Goal: Information Seeking & Learning: Learn about a topic

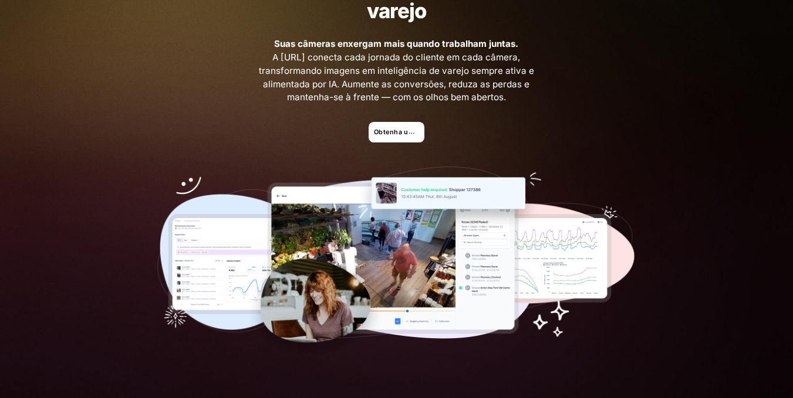
scroll to position [59, 0]
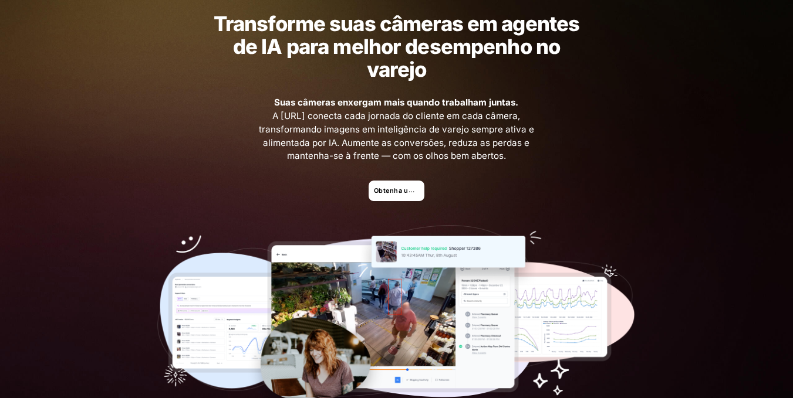
click at [381, 190] on font "Obtenha uma demonstração" at bounding box center [421, 191] width 94 height 8
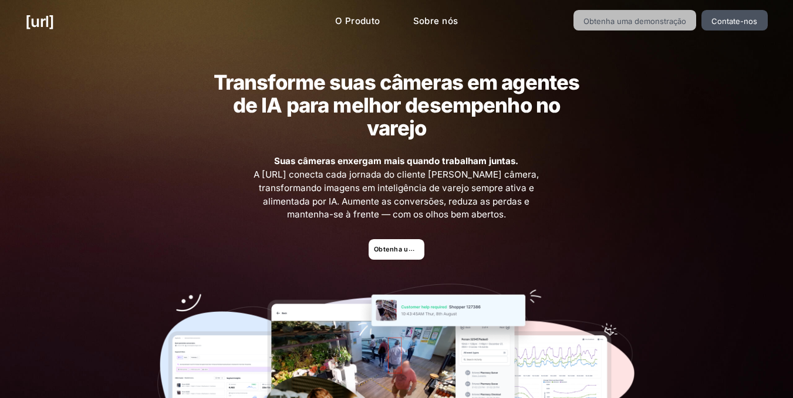
click at [677, 26] on link "Obtenha uma demonstração" at bounding box center [634, 20] width 123 height 21
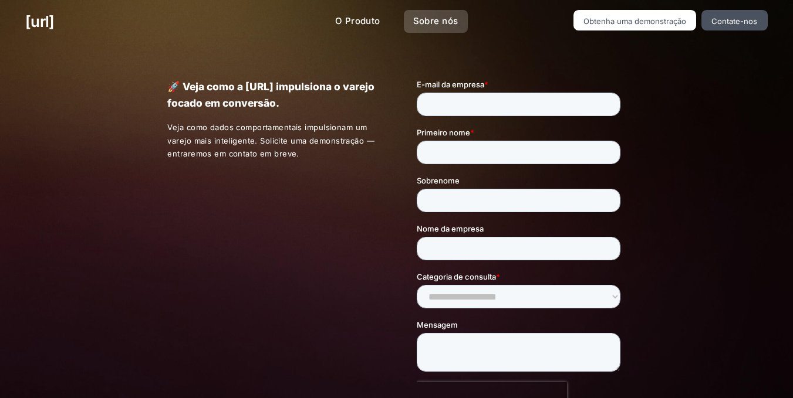
click at [413, 27] on link "Sobre nós" at bounding box center [436, 21] width 64 height 23
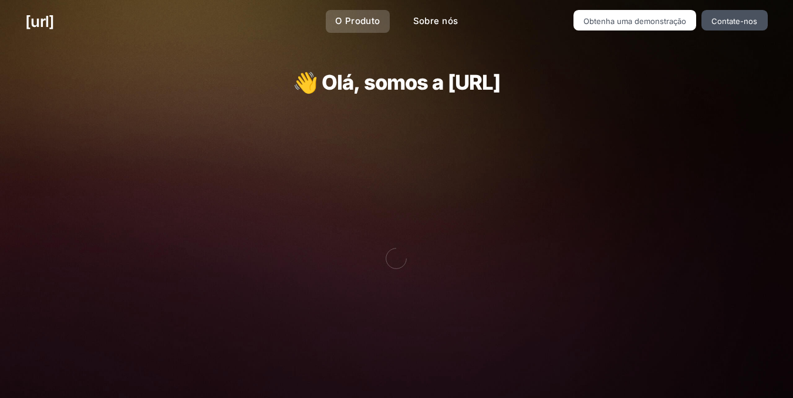
click at [337, 26] on font "O Produto" at bounding box center [357, 20] width 45 height 11
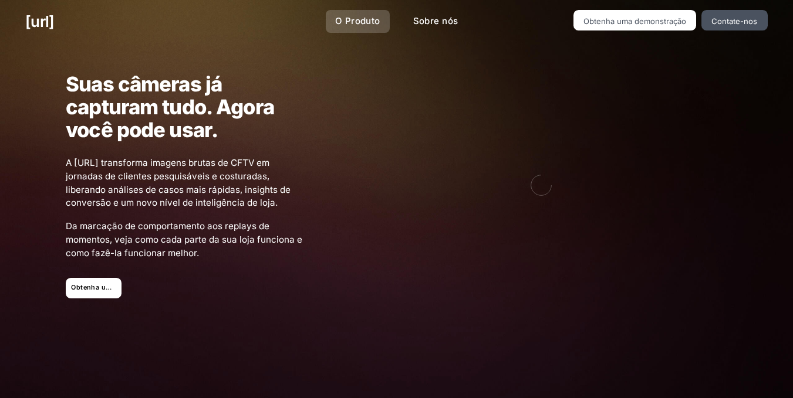
click at [337, 26] on font "O Produto" at bounding box center [357, 20] width 45 height 11
click at [451, 18] on font "Sobre nós" at bounding box center [435, 20] width 45 height 11
